Goal: Consume media (video, audio): Consume media (video, audio)

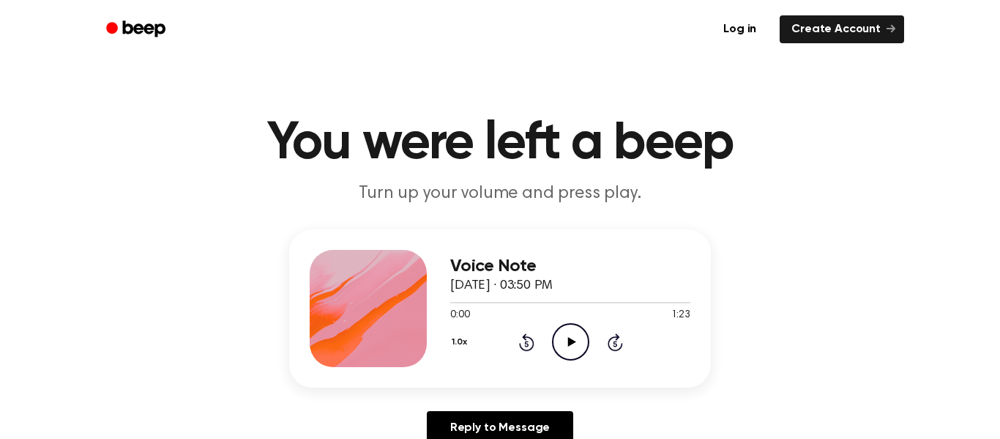
click at [563, 340] on icon "Play Audio" at bounding box center [570, 341] width 37 height 37
click at [570, 346] on icon "Play Audio" at bounding box center [570, 341] width 37 height 37
click at [565, 346] on icon "Pause Audio" at bounding box center [570, 341] width 37 height 37
drag, startPoint x: 501, startPoint y: 302, endPoint x: 413, endPoint y: 310, distance: 88.3
click at [413, 310] on div "Voice Note [DATE] · 03:50 PM 0:17 1:23 Your browser does not support the [objec…" at bounding box center [500, 308] width 422 height 158
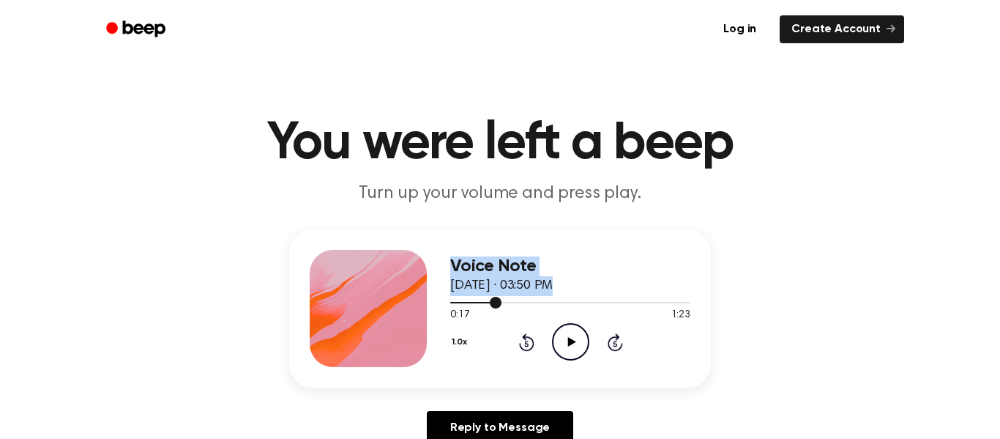
click at [451, 302] on div at bounding box center [475, 302] width 51 height 1
click at [573, 346] on icon "Play Audio" at bounding box center [570, 341] width 37 height 37
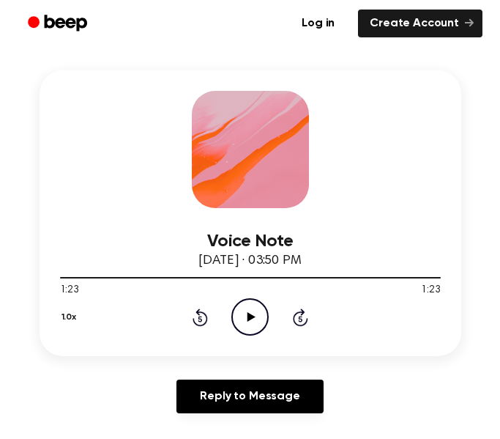
scroll to position [187, 0]
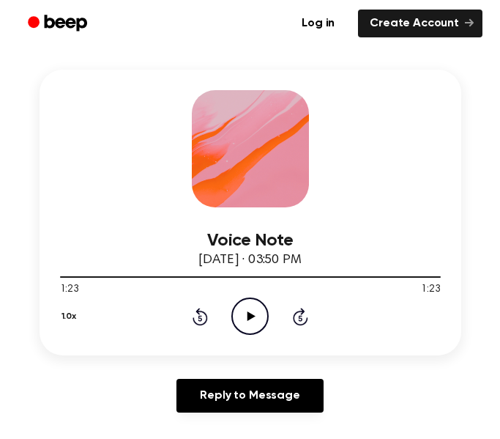
click at [256, 306] on icon "Play Audio" at bounding box center [249, 315] width 37 height 37
click at [263, 315] on icon "Play Audio" at bounding box center [249, 315] width 37 height 37
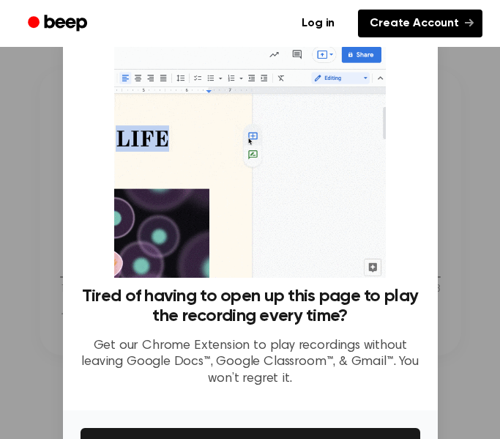
click at [408, 14] on link "Create Account" at bounding box center [420, 24] width 124 height 28
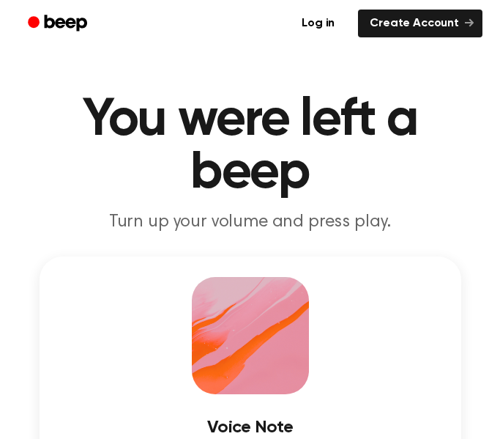
scroll to position [187, 0]
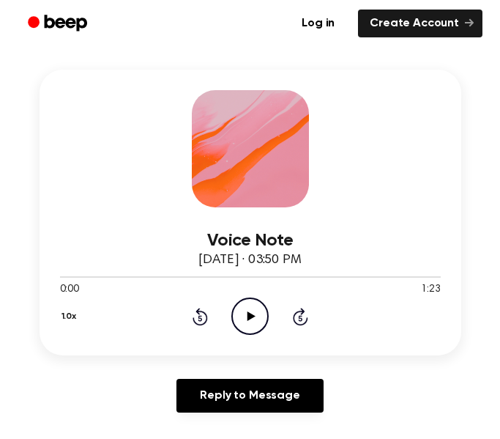
click at [254, 312] on icon "Play Audio" at bounding box center [249, 315] width 37 height 37
click at [252, 318] on icon at bounding box center [250, 316] width 7 height 10
click at [250, 312] on icon "Play Audio" at bounding box center [249, 315] width 37 height 37
